Goal: Obtain resource: Download file/media

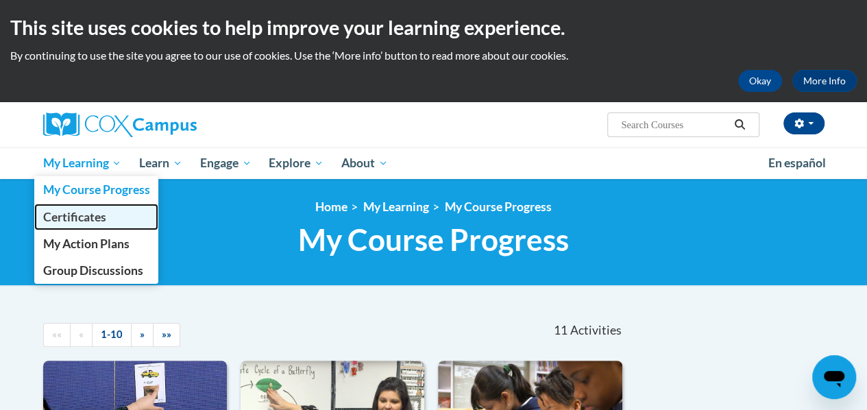
click at [71, 215] on span "Certificates" at bounding box center [74, 217] width 63 height 14
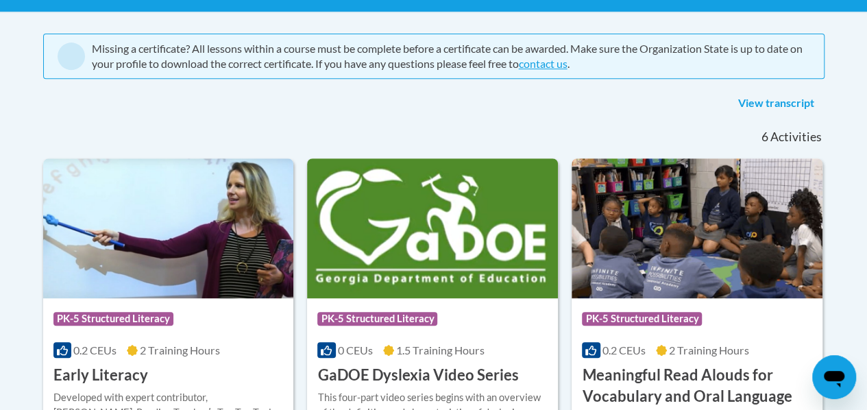
scroll to position [275, 0]
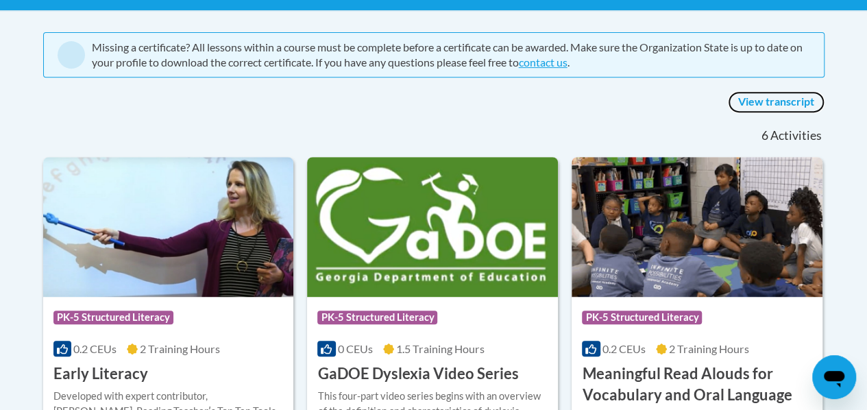
click at [779, 99] on link "View transcript" at bounding box center [776, 102] width 97 height 22
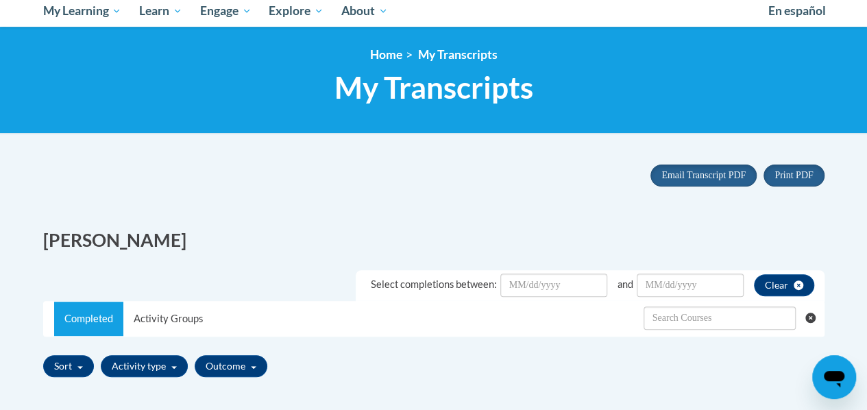
scroll to position [153, 0]
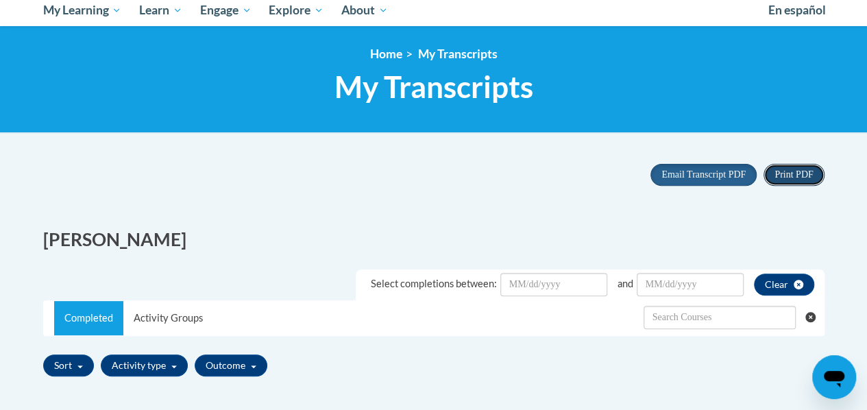
click at [788, 173] on span "Print PDF" at bounding box center [794, 174] width 38 height 10
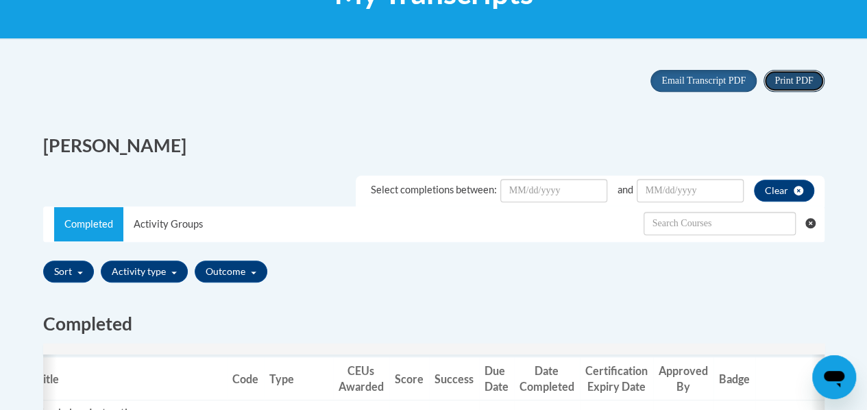
scroll to position [245, 0]
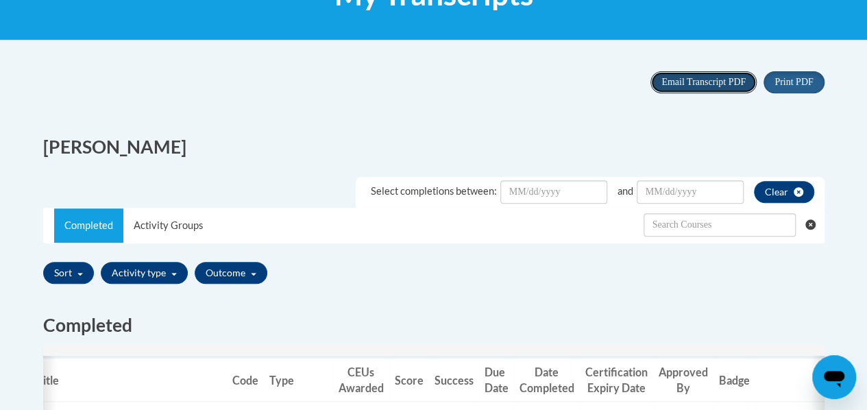
click at [694, 84] on span "Email Transcript PDF" at bounding box center [704, 82] width 84 height 10
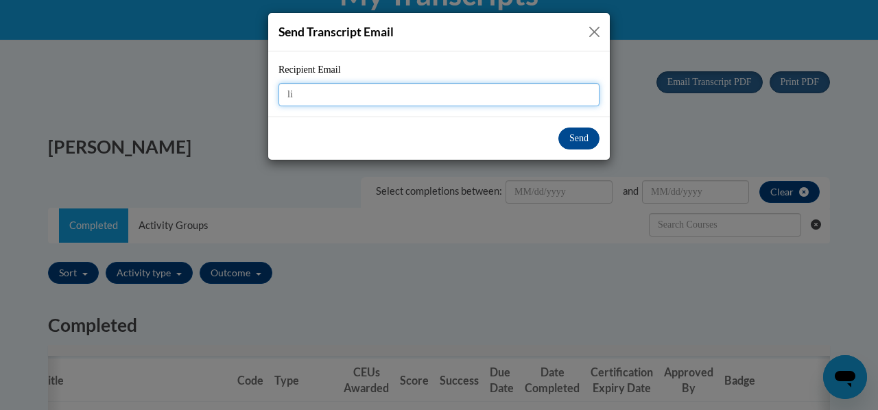
type input "[PERSON_NAME][EMAIL_ADDRESS][PERSON_NAME][DOMAIN_NAME]"
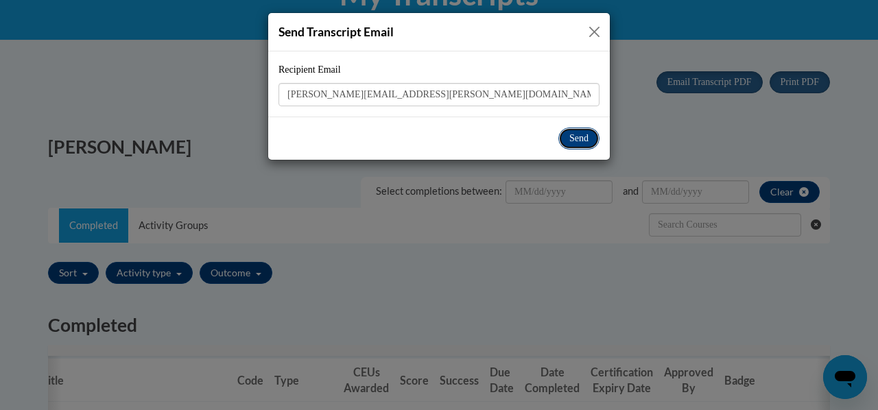
click at [571, 138] on button "Send" at bounding box center [578, 139] width 41 height 22
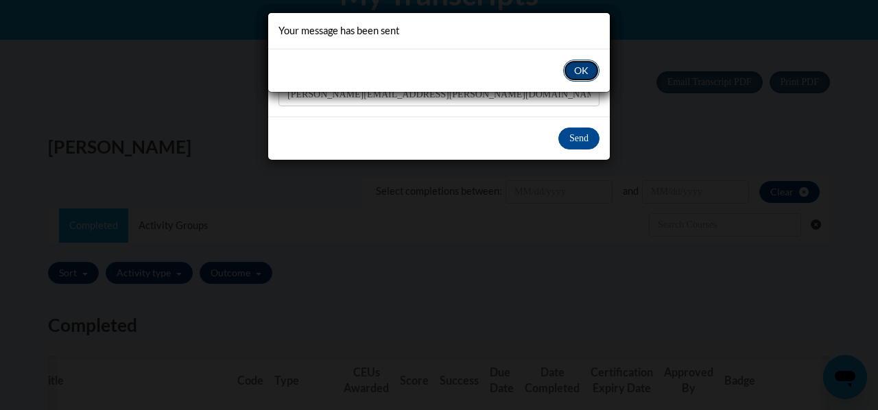
click at [582, 67] on button "OK" at bounding box center [581, 71] width 36 height 22
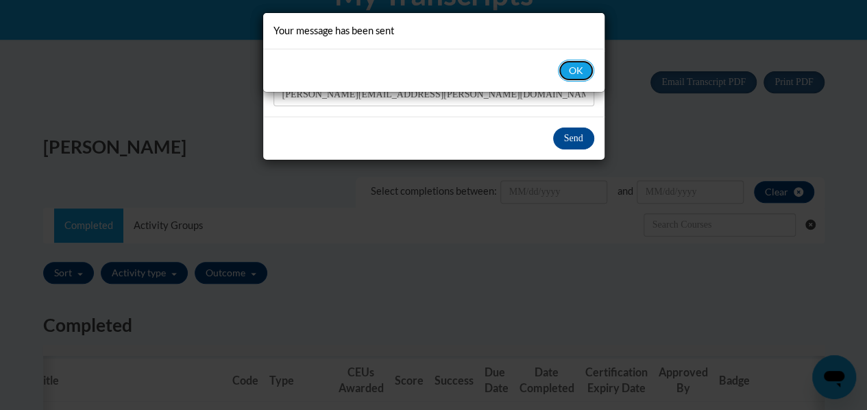
click at [582, 67] on button "OK" at bounding box center [576, 71] width 36 height 22
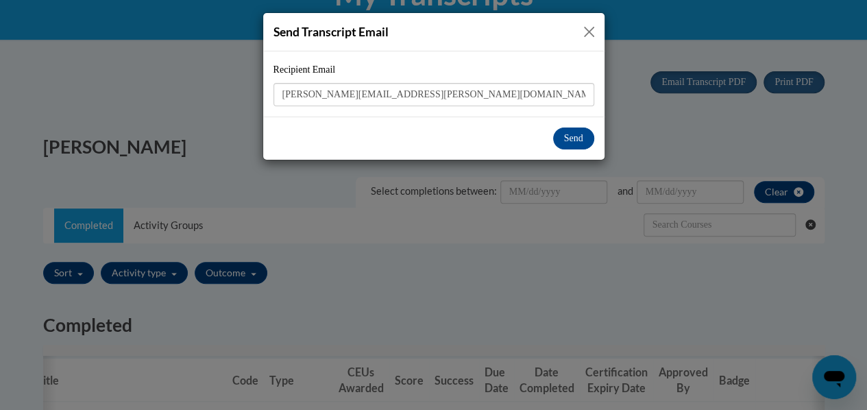
click at [591, 27] on button "Close" at bounding box center [589, 31] width 17 height 17
